Goal: Check status: Check status

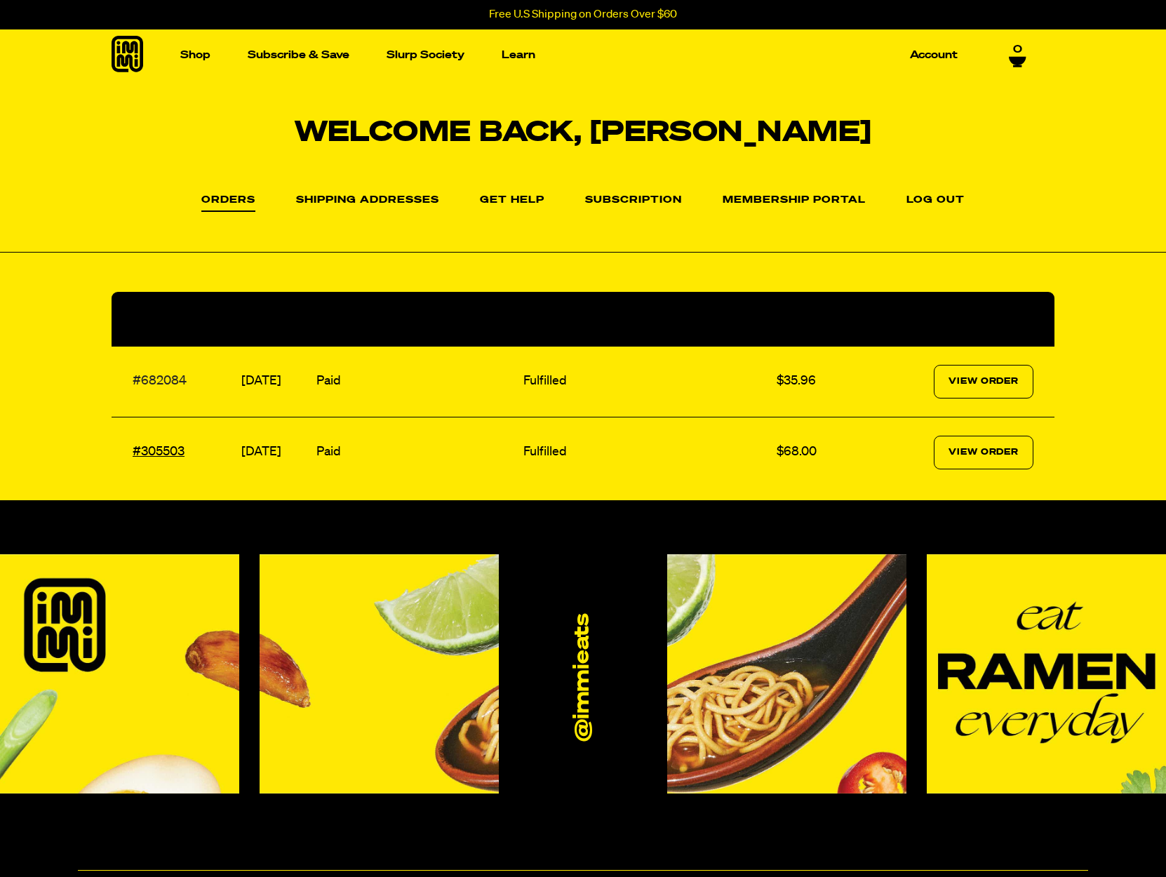
click at [158, 379] on link "#682084" at bounding box center [160, 381] width 54 height 13
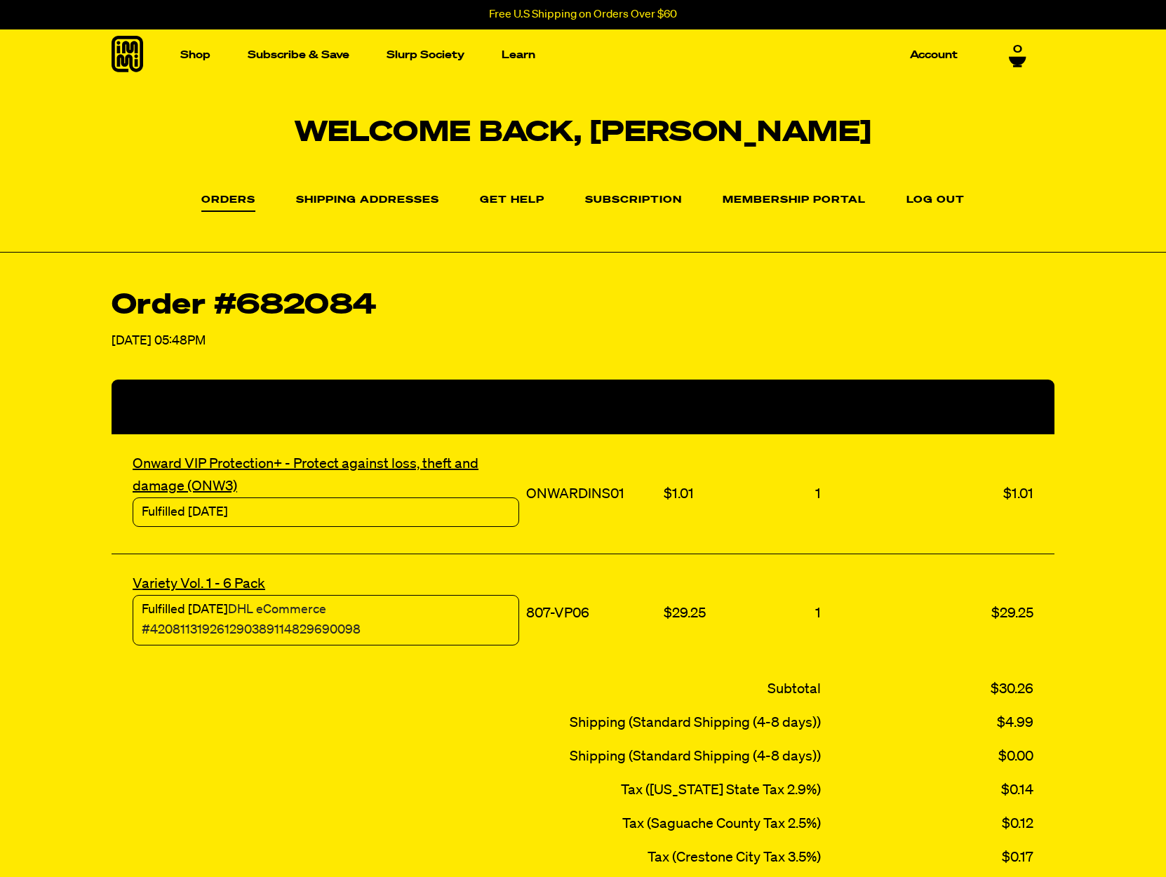
click at [295, 631] on link "DHL eCommerce #420811319261290389114829690098" at bounding box center [251, 619] width 219 height 33
